Goal: Information Seeking & Learning: Learn about a topic

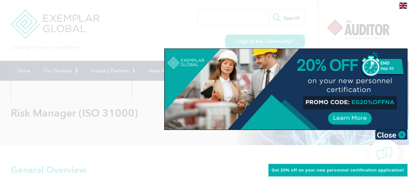
click at [360, 120] on div at bounding box center [286, 89] width 242 height 81
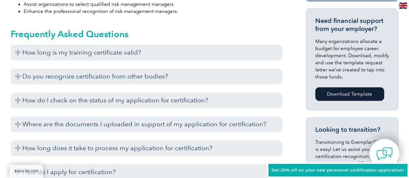
scroll to position [284, 0]
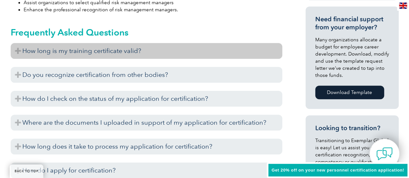
click at [20, 51] on h3 "How long is my training certificate valid?" at bounding box center [147, 51] width 272 height 16
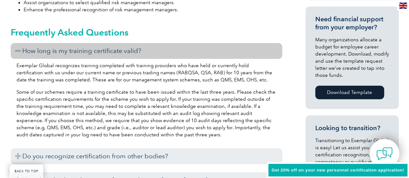
click at [20, 51] on h3 "How long is my training certificate valid?" at bounding box center [147, 51] width 272 height 16
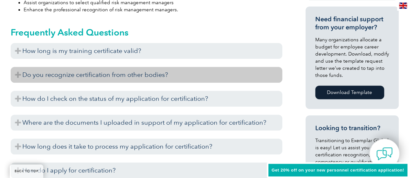
click at [18, 76] on h3 "Do you recognize certification from other bodies?" at bounding box center [147, 75] width 272 height 16
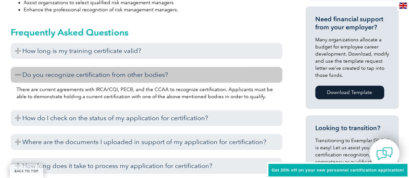
click at [18, 76] on h3 "Do you recognize certification from other bodies?" at bounding box center [147, 75] width 272 height 16
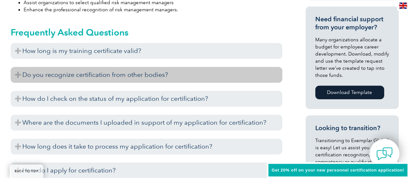
click at [18, 76] on h3 "Do you recognize certification from other bodies?" at bounding box center [147, 75] width 272 height 16
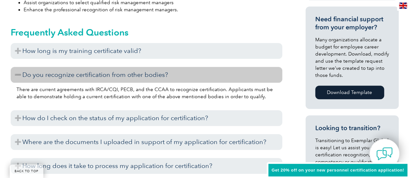
click at [18, 76] on h3 "Do you recognize certification from other bodies?" at bounding box center [147, 75] width 272 height 16
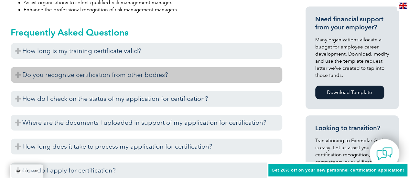
click at [18, 76] on h3 "Do you recognize certification from other bodies?" at bounding box center [147, 75] width 272 height 16
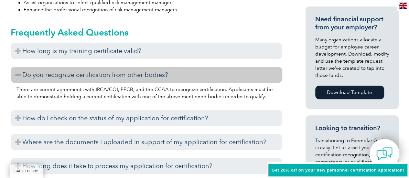
click at [18, 76] on h3 "Do you recognize certification from other bodies?" at bounding box center [147, 75] width 272 height 16
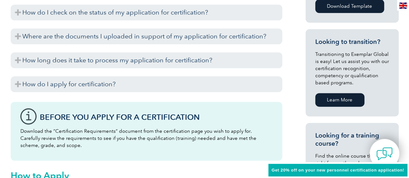
scroll to position [0, 0]
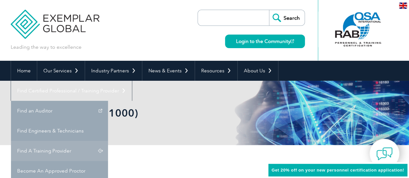
click at [108, 141] on link "Find A Training Provider" at bounding box center [59, 151] width 97 height 20
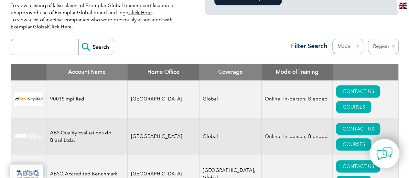
scroll to position [220, 0]
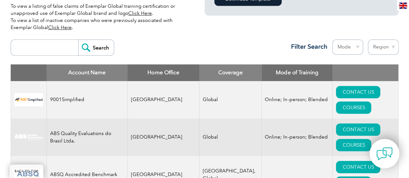
click at [387, 47] on select "Region [GEOGRAPHIC_DATA] [GEOGRAPHIC_DATA] [GEOGRAPHIC_DATA] [GEOGRAPHIC_DATA] …" at bounding box center [383, 46] width 31 height 15
select select "[GEOGRAPHIC_DATA]"
click at [368, 39] on select "Region [GEOGRAPHIC_DATA] [GEOGRAPHIC_DATA] [GEOGRAPHIC_DATA] [GEOGRAPHIC_DATA] …" at bounding box center [383, 46] width 31 height 15
click at [348, 50] on select "Mode Online In-person Blended" at bounding box center [347, 46] width 31 height 15
select select "Online"
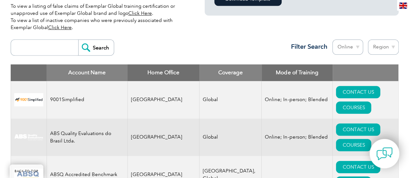
click at [332, 39] on select "Mode Online In-person Blended" at bounding box center [347, 46] width 31 height 15
click at [244, 55] on div "Search Region [GEOGRAPHIC_DATA] [GEOGRAPHIC_DATA] [GEOGRAPHIC_DATA] [GEOGRAPHIC…" at bounding box center [205, 50] width 388 height 28
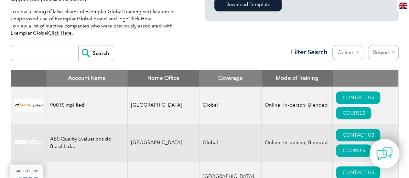
scroll to position [203, 0]
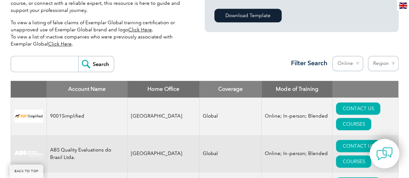
click at [52, 63] on input "search" at bounding box center [46, 64] width 64 height 16
click at [96, 62] on input "Search" at bounding box center [96, 64] width 36 height 16
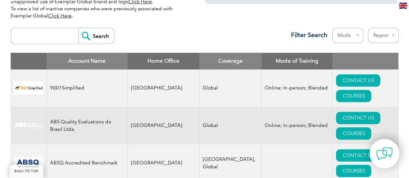
scroll to position [246, 0]
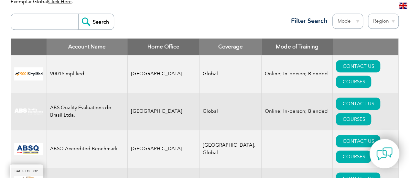
click at [60, 25] on input "search" at bounding box center [46, 22] width 64 height 16
type input "india"
click at [78, 14] on input "Search" at bounding box center [96, 22] width 36 height 16
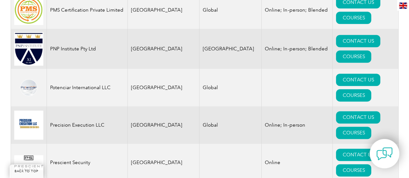
scroll to position [7765, 0]
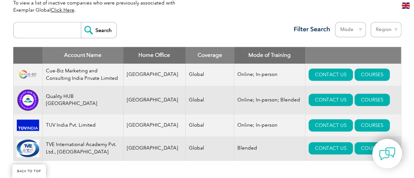
scroll to position [235, 0]
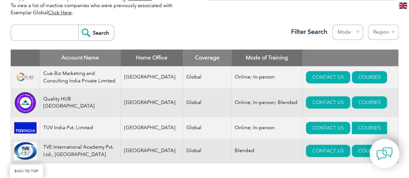
click at [360, 129] on link "COURSES" at bounding box center [369, 128] width 35 height 12
